Goal: Find specific page/section: Find specific page/section

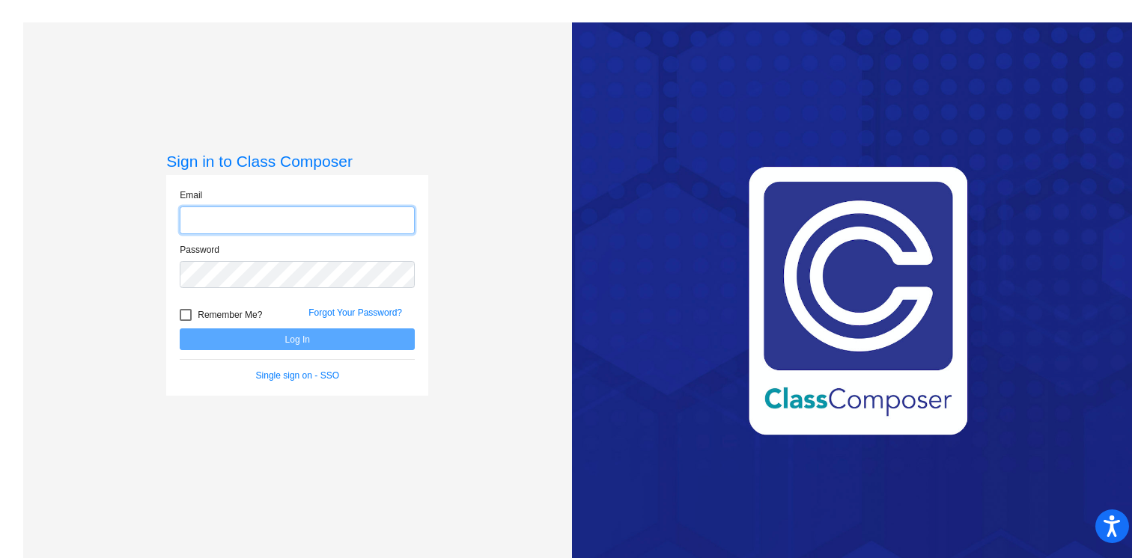
type input "[EMAIL_ADDRESS][DOMAIN_NAME]"
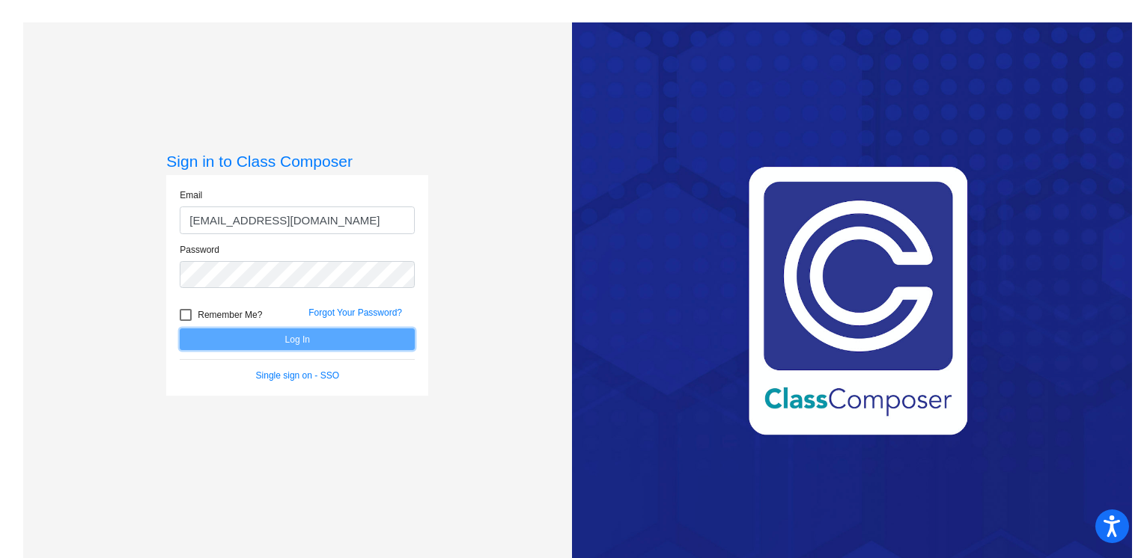
click at [237, 338] on button "Log In" at bounding box center [297, 340] width 235 height 22
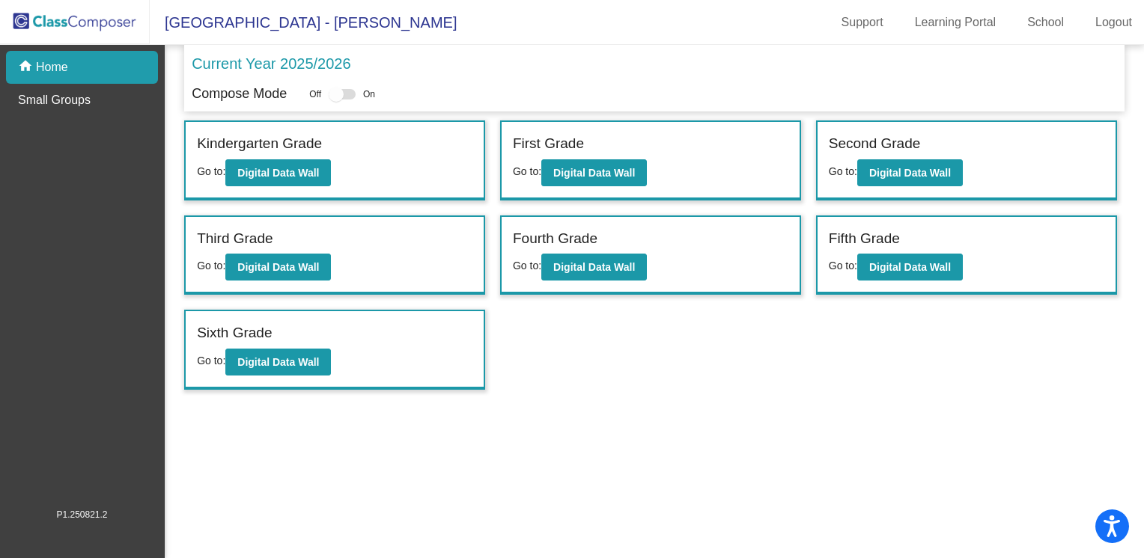
click at [267, 283] on div "Third Grade Go to: Digital Data Wall" at bounding box center [335, 255] width 298 height 77
click at [266, 270] on b "Digital Data Wall" at bounding box center [278, 267] width 82 height 12
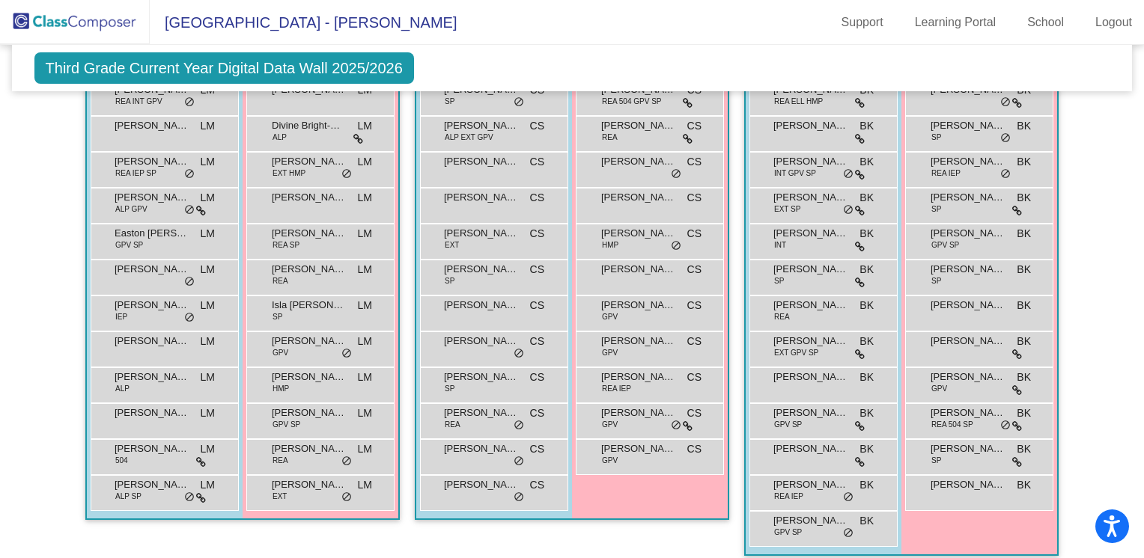
scroll to position [371, 0]
click at [82, 29] on img at bounding box center [75, 22] width 150 height 44
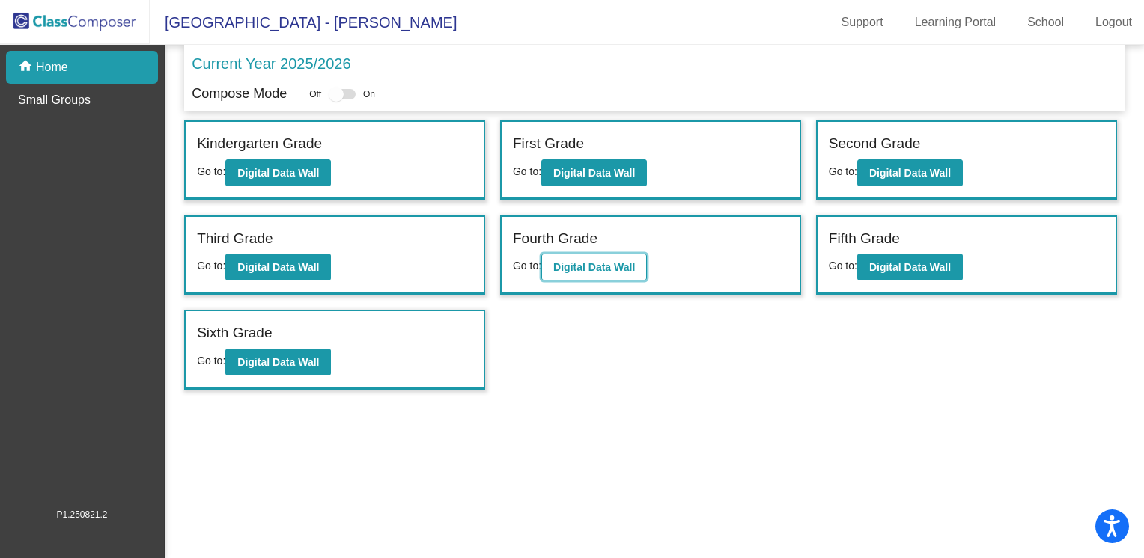
click at [572, 263] on b "Digital Data Wall" at bounding box center [594, 267] width 82 height 12
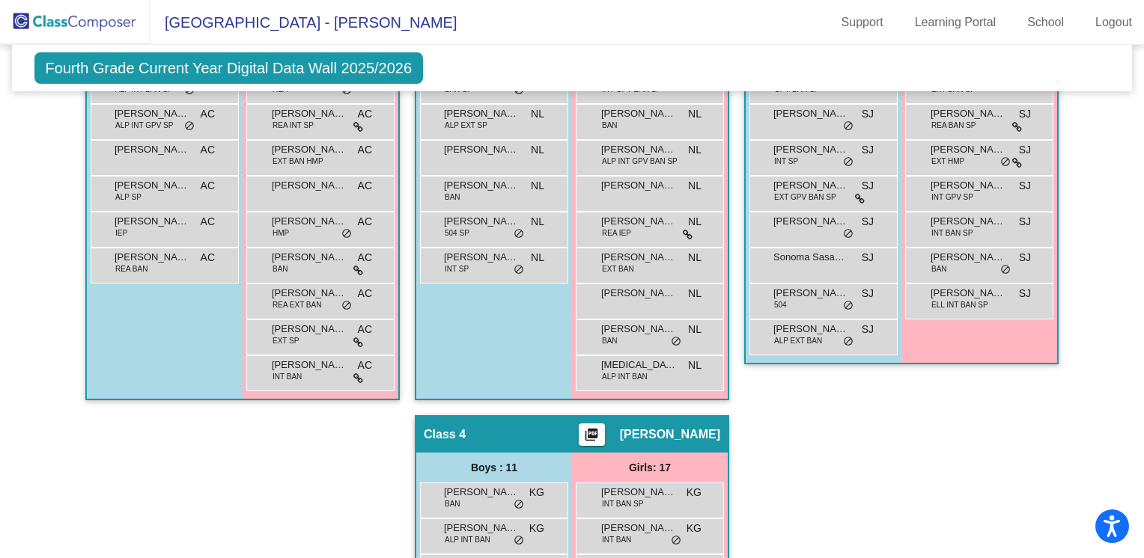
scroll to position [593, 0]
